Goal: Task Accomplishment & Management: Manage account settings

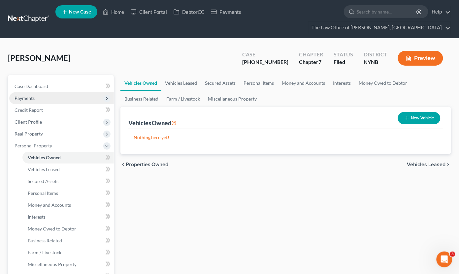
click at [63, 92] on span "Payments" at bounding box center [61, 98] width 105 height 12
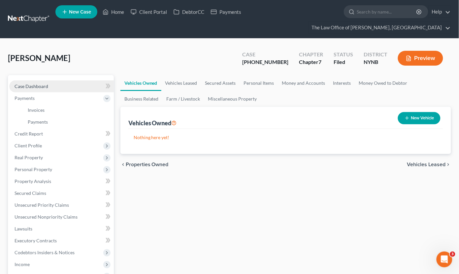
click at [60, 87] on link "Case Dashboard" at bounding box center [61, 87] width 105 height 12
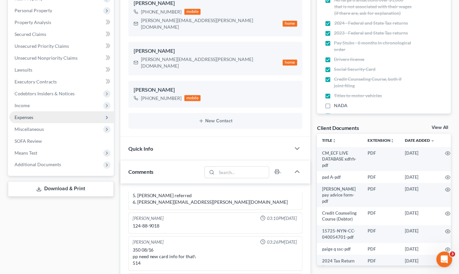
scroll to position [134, 0]
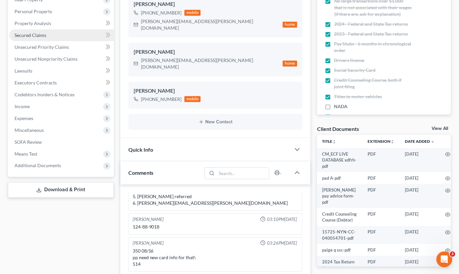
click at [37, 32] on span "Secured Claims" at bounding box center [31, 35] width 32 height 6
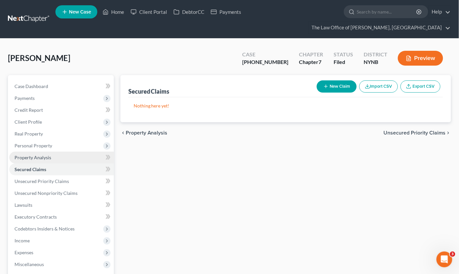
click at [44, 156] on span "Property Analysis" at bounding box center [33, 158] width 37 height 6
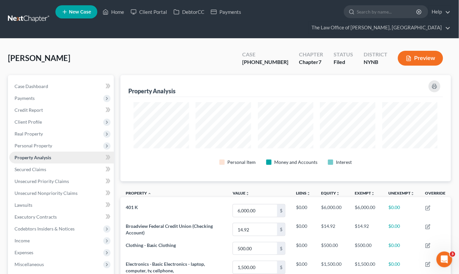
scroll to position [106, 331]
click at [49, 148] on span "Personal Property" at bounding box center [61, 146] width 105 height 12
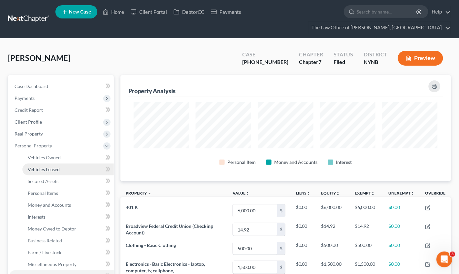
click at [49, 164] on link "Vehicles Leased" at bounding box center [67, 170] width 91 height 12
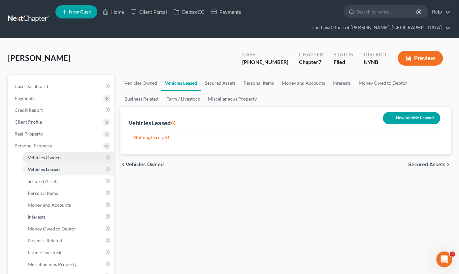
click at [49, 156] on span "Vehicles Owned" at bounding box center [44, 158] width 33 height 6
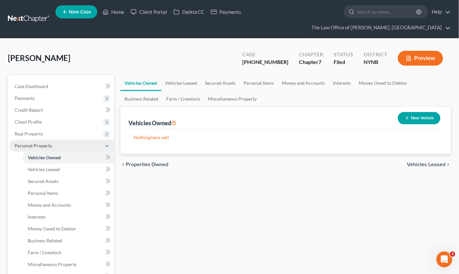
scroll to position [58, 0]
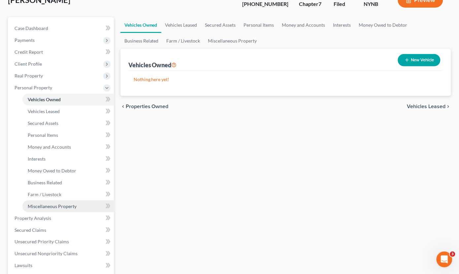
click at [65, 204] on span "Miscellaneous Property" at bounding box center [52, 207] width 49 height 6
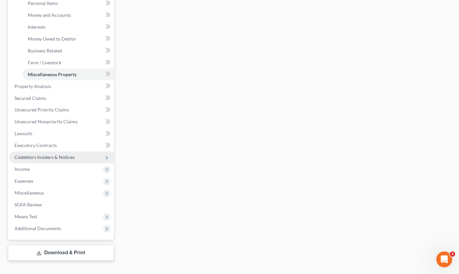
scroll to position [190, 0]
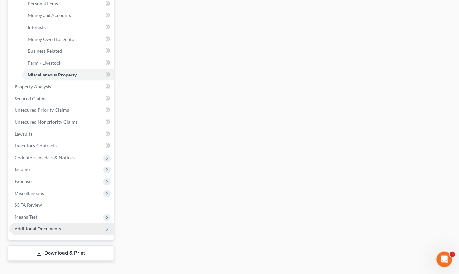
click at [58, 226] on span "Additional Documents" at bounding box center [38, 229] width 47 height 6
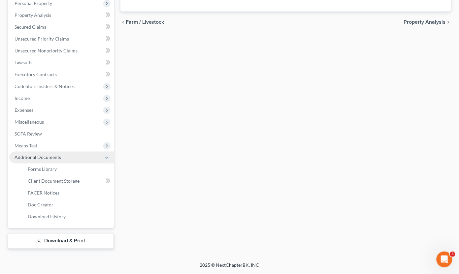
scroll to position [132, 0]
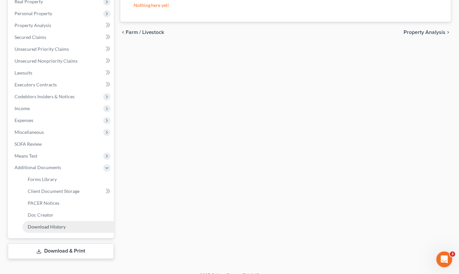
click at [64, 225] on span "Download History" at bounding box center [47, 228] width 38 height 6
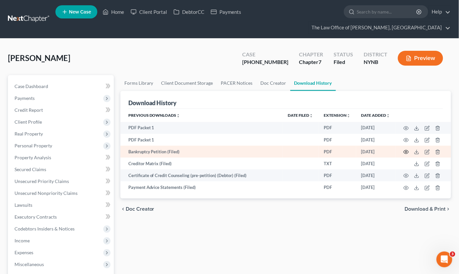
click at [406, 152] on circle "button" at bounding box center [406, 152] width 1 height 1
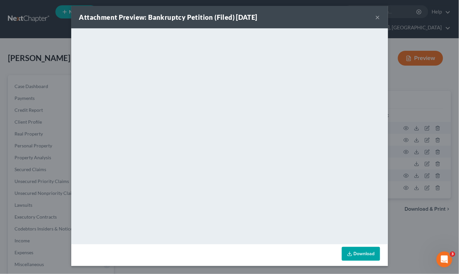
scroll to position [1, 0]
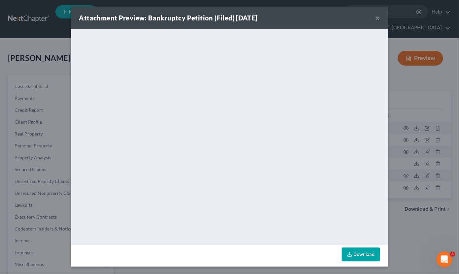
click at [60, 145] on div "Attachment Preview: Bankruptcy Petition (Filed) [DATE] × <object ng-attr-data='…" at bounding box center [229, 137] width 459 height 274
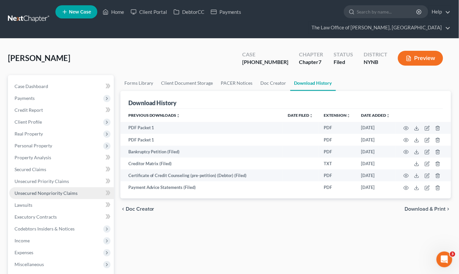
click at [32, 188] on link "Unsecured Nonpriority Claims" at bounding box center [61, 194] width 105 height 12
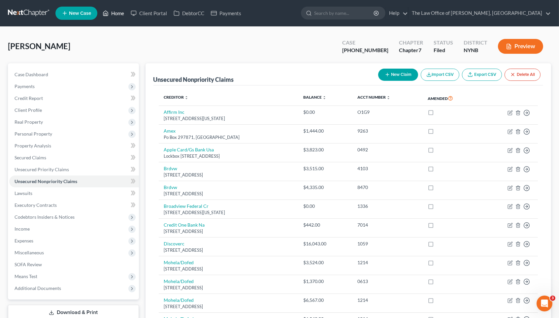
click at [118, 13] on link "Home" at bounding box center [113, 13] width 28 height 12
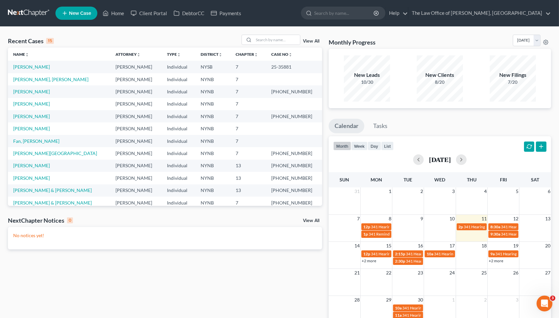
click at [279, 45] on div "Recent Cases 15 View All" at bounding box center [165, 41] width 314 height 13
click at [278, 39] on input "search" at bounding box center [277, 40] width 46 height 10
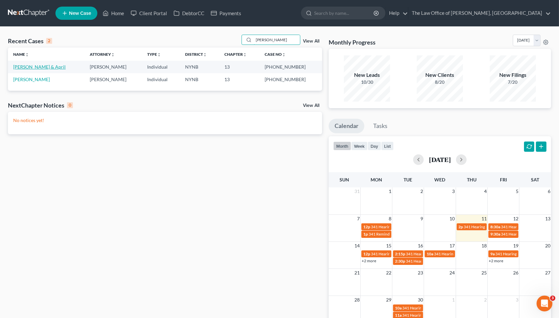
type input "[PERSON_NAME]"
click at [50, 68] on link "[PERSON_NAME] & April" at bounding box center [39, 67] width 52 height 6
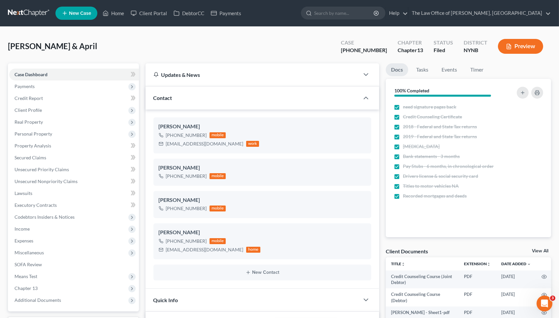
scroll to position [7818, 0]
click at [459, 250] on link "View All" at bounding box center [540, 251] width 17 height 5
select select "1"
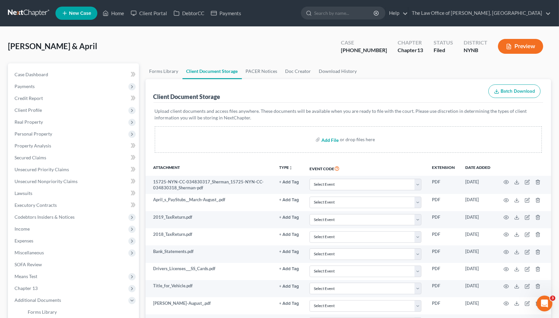
click at [331, 139] on input "file" at bounding box center [330, 140] width 16 height 12
type input "C:\fakepath\[PERSON_NAME] motion to dismiss - signed.pdf"
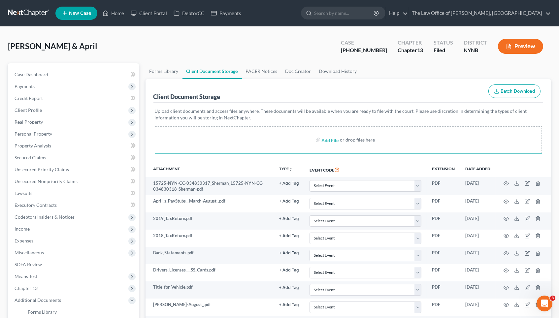
select select "1"
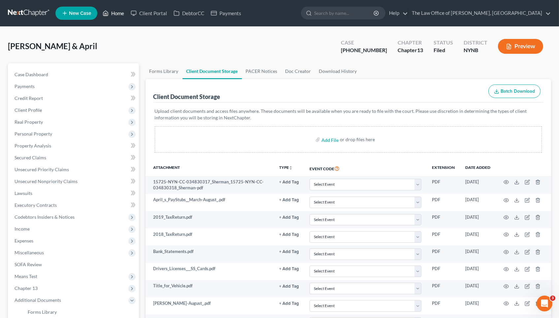
click at [124, 13] on link "Home" at bounding box center [113, 13] width 28 height 12
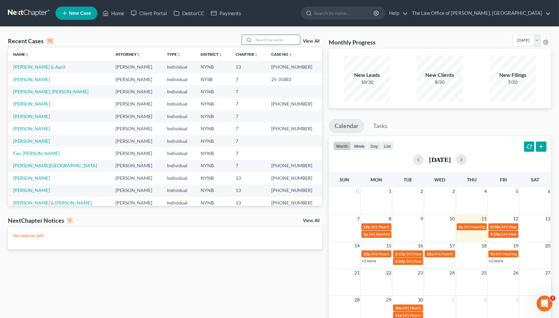
click at [278, 38] on input "search" at bounding box center [277, 40] width 46 height 10
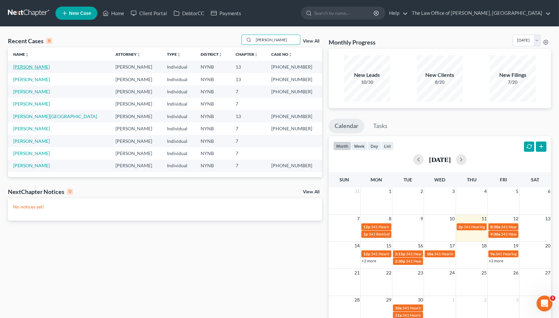
type input "[PERSON_NAME]"
click at [47, 66] on link "[PERSON_NAME]" at bounding box center [31, 67] width 37 height 6
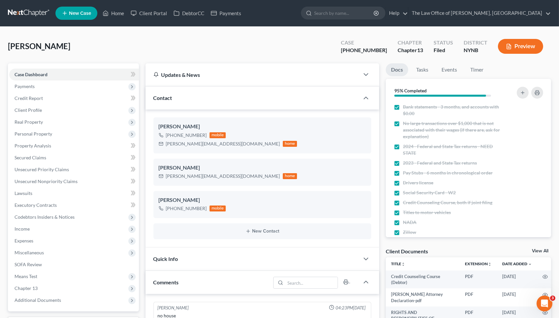
scroll to position [615, 0]
click at [459, 250] on link "View All" at bounding box center [540, 251] width 17 height 5
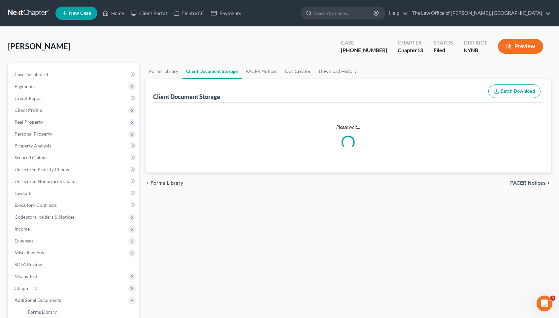
select select "1"
select select "5"
select select "2"
select select "6"
select select "1"
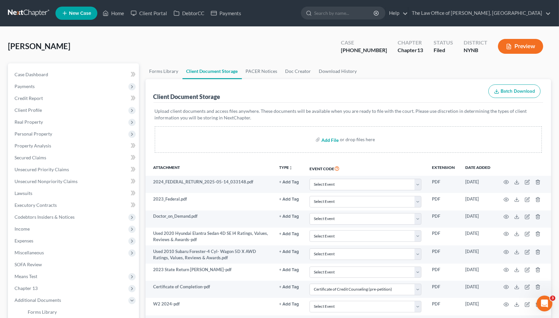
click at [333, 139] on input "file" at bounding box center [330, 140] width 16 height 12
type input "C:\fakepath\[PERSON_NAME] Bank Statements.pdf"
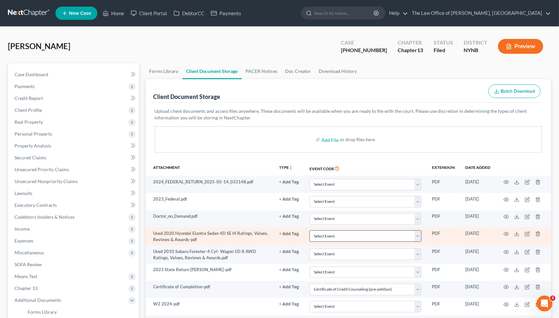
select select "1"
select select "5"
select select "2"
select select "6"
select select "1"
